Goal: Check status: Check status

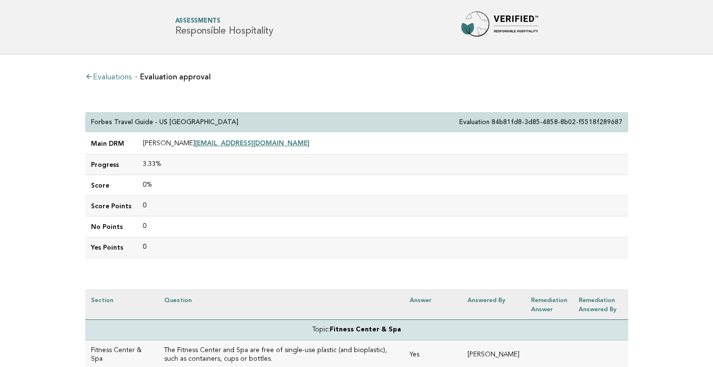
click at [117, 76] on link "Evaluations" at bounding box center [108, 78] width 46 height 8
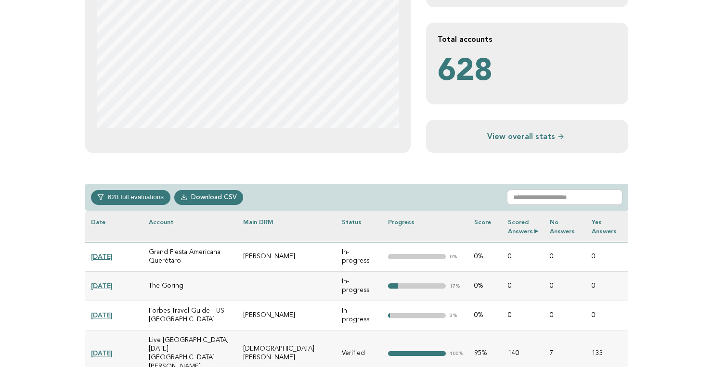
scroll to position [284, 0]
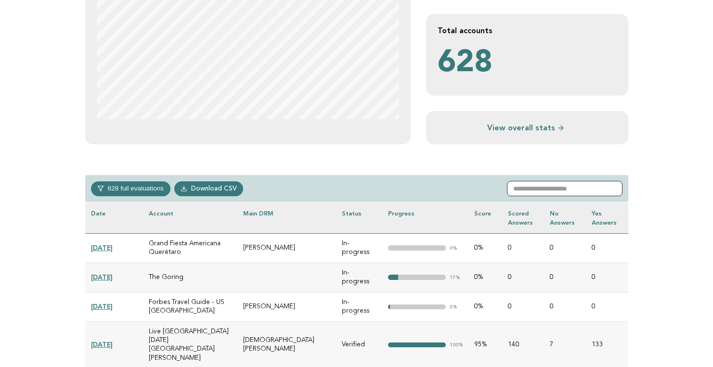
click at [549, 187] on input "text" at bounding box center [565, 188] width 116 height 15
paste input "**********"
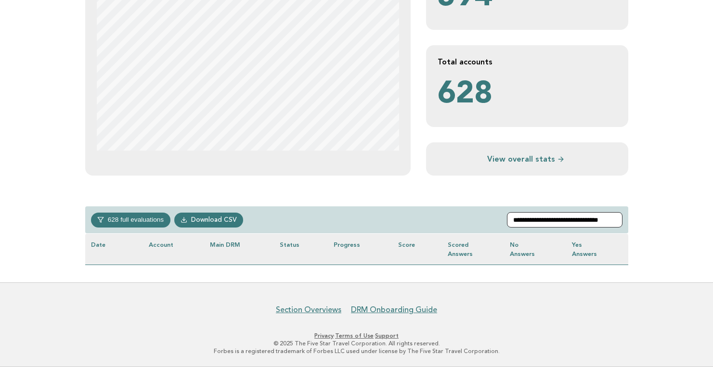
scroll to position [252, 0]
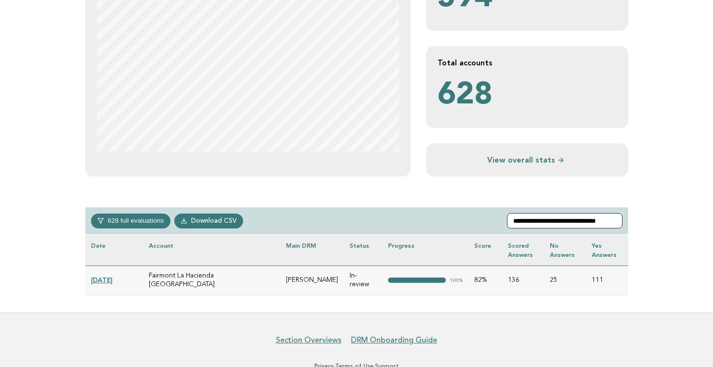
type input "**********"
click at [108, 276] on link "[DATE]" at bounding box center [102, 280] width 22 height 8
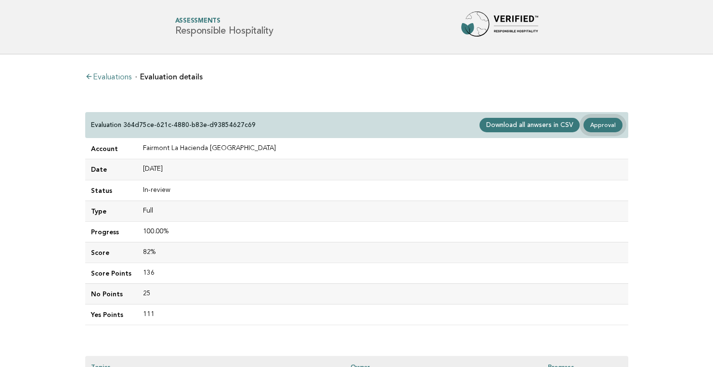
click at [605, 122] on link "Approval" at bounding box center [603, 125] width 39 height 14
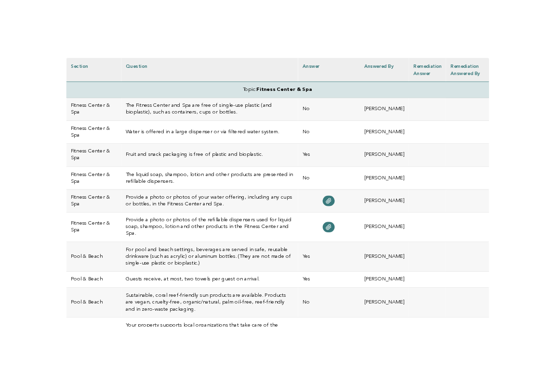
scroll to position [266, 0]
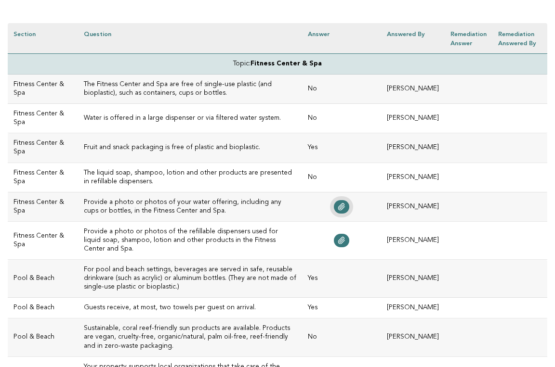
click at [345, 205] on icon at bounding box center [342, 207] width 8 height 8
click at [345, 237] on icon at bounding box center [342, 241] width 8 height 8
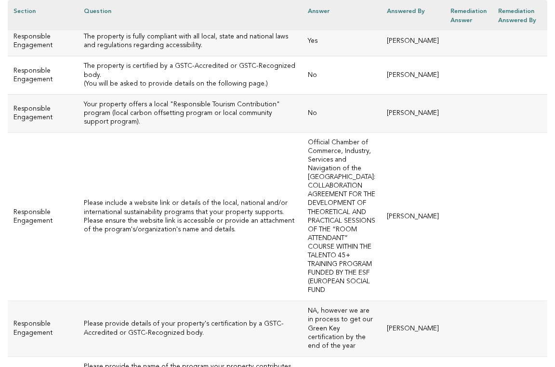
scroll to position [3027, 0]
